Goal: Information Seeking & Learning: Learn about a topic

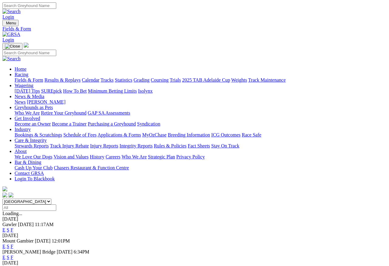
click at [51, 198] on select "South Australia New South Wales Northern Territory Queensland Tasmania Victoria…" at bounding box center [26, 201] width 49 height 6
select select "NT"
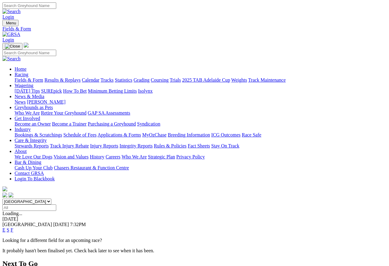
click at [5, 227] on link "E" at bounding box center [3, 229] width 3 height 5
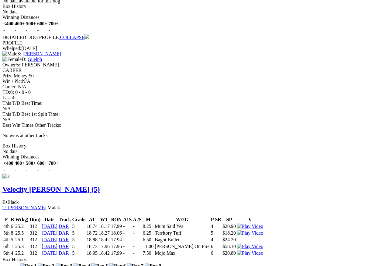
scroll to position [481, 0]
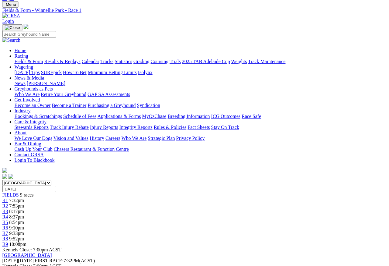
scroll to position [19, 0]
click at [8, 203] on link "R2" at bounding box center [5, 205] width 6 height 5
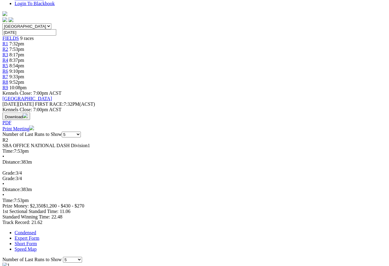
scroll to position [175, 0]
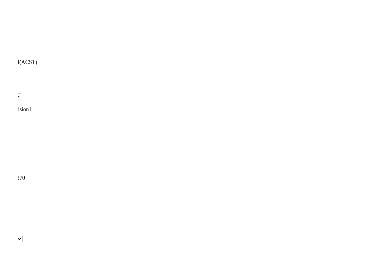
scroll to position [192, 0]
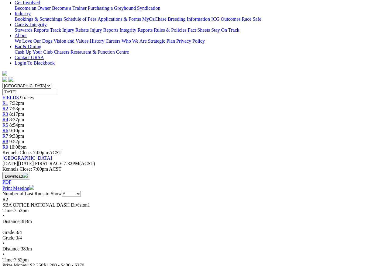
scroll to position [116, 0]
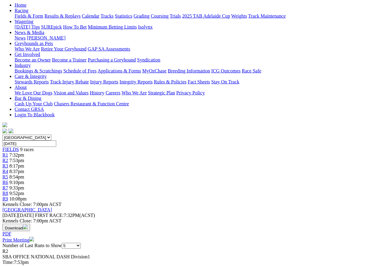
scroll to position [63, 0]
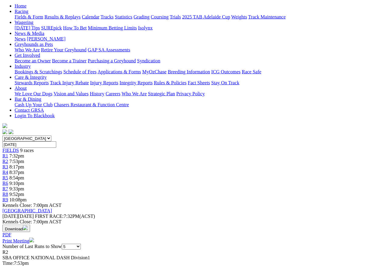
click at [8, 164] on span "R3" at bounding box center [5, 166] width 6 height 5
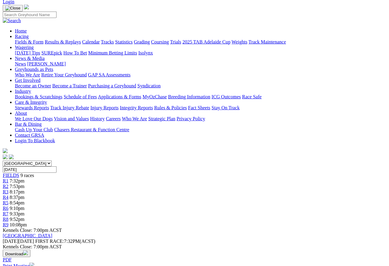
scroll to position [3, 0]
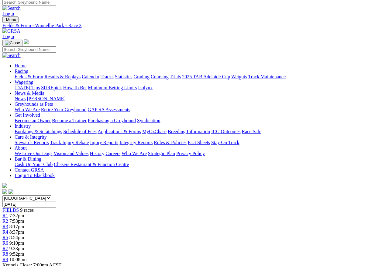
click at [8, 229] on span "R4" at bounding box center [5, 231] width 6 height 5
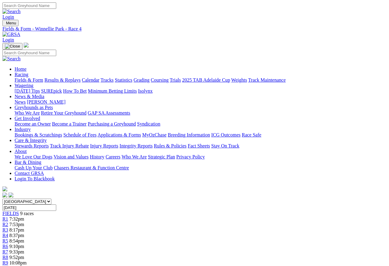
click at [8, 236] on link "R5" at bounding box center [5, 240] width 6 height 5
click at [8, 236] on span "R6" at bounding box center [5, 245] width 6 height 5
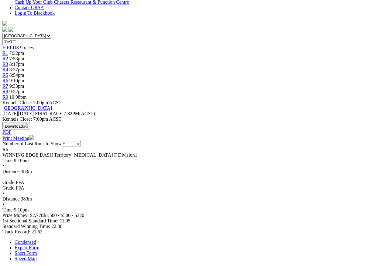
scroll to position [169, 0]
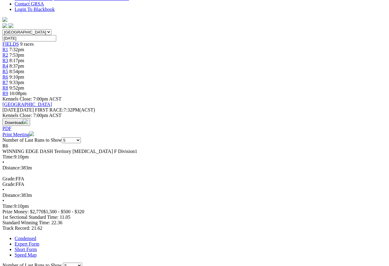
click at [39, 236] on link "Expert Form" at bounding box center [27, 243] width 25 height 5
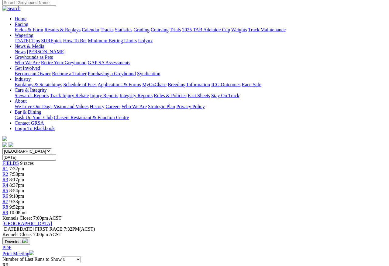
scroll to position [33, 0]
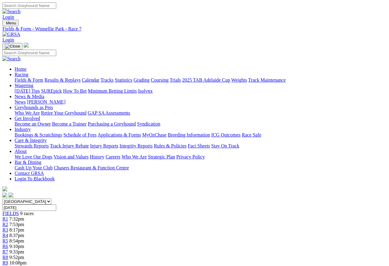
click at [8, 236] on span "R8" at bounding box center [5, 256] width 6 height 5
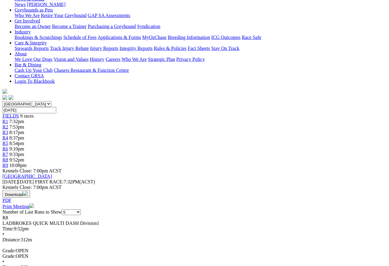
scroll to position [99, 0]
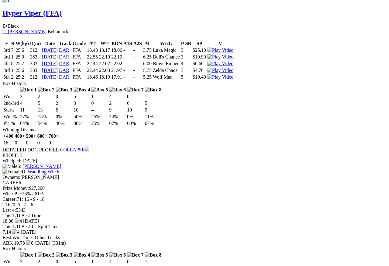
scroll to position [474, 0]
